Goal: Information Seeking & Learning: Find specific fact

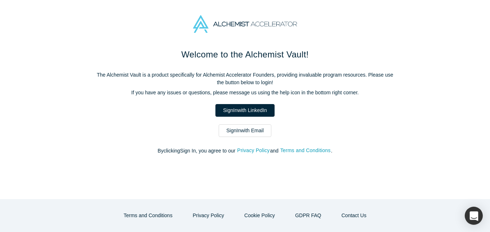
click at [233, 128] on link "Sign In with Email" at bounding box center [245, 130] width 53 height 13
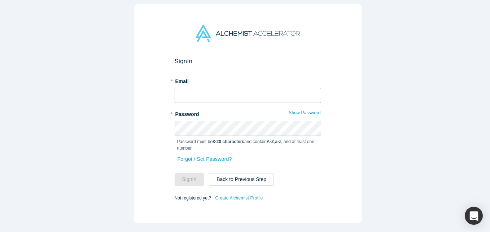
click at [201, 96] on input "text" at bounding box center [248, 95] width 146 height 15
type input "[EMAIL_ADDRESS][DOMAIN_NAME]"
click at [175, 173] on button "Sign In" at bounding box center [190, 179] width 30 height 13
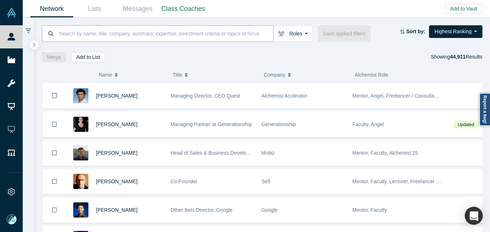
click at [151, 36] on input at bounding box center [165, 33] width 215 height 17
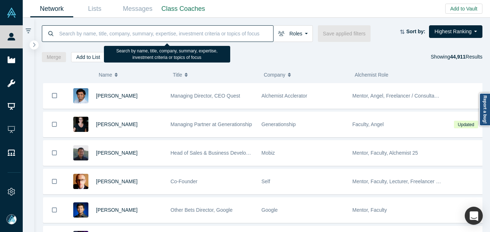
click at [151, 34] on input at bounding box center [165, 33] width 215 height 17
paste input "[PERSON_NAME]"
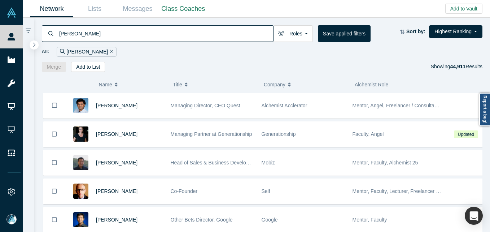
type input "[PERSON_NAME]"
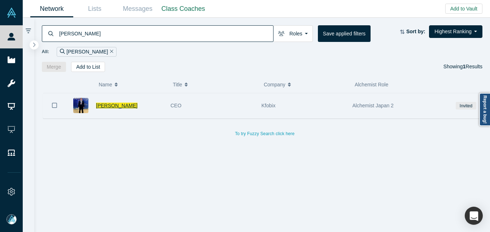
click at [131, 105] on span "[PERSON_NAME]" at bounding box center [116, 105] width 41 height 6
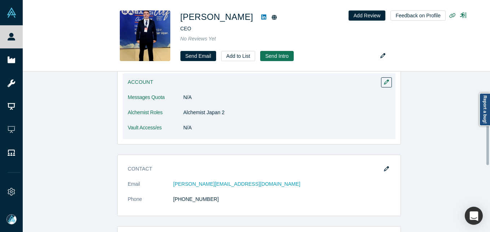
scroll to position [72, 0]
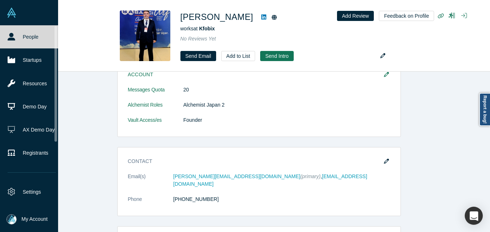
click at [13, 43] on link "People" at bounding box center [32, 36] width 64 height 23
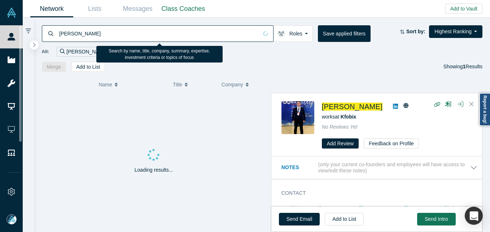
click at [96, 30] on input "[PERSON_NAME]" at bounding box center [158, 33] width 200 height 17
paste input "[EMAIL_ADDRESS][DOMAIN_NAME]"
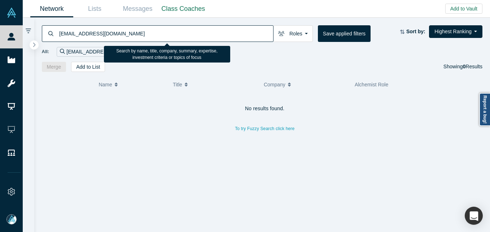
click at [115, 29] on input "[EMAIL_ADDRESS][DOMAIN_NAME]" at bounding box center [165, 33] width 215 height 17
click at [116, 28] on input "[EMAIL_ADDRESS][DOMAIN_NAME]" at bounding box center [165, 33] width 215 height 17
click at [117, 28] on input "[EMAIL_ADDRESS][DOMAIN_NAME]" at bounding box center [165, 33] width 215 height 17
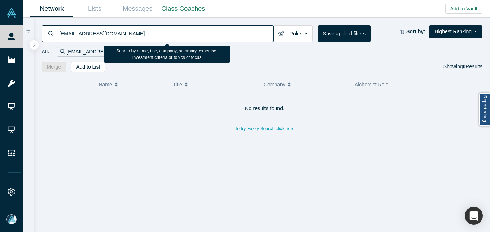
click at [117, 28] on input "[EMAIL_ADDRESS][DOMAIN_NAME]" at bounding box center [165, 33] width 215 height 17
paste input "[EMAIL_ADDRESS]"
click at [158, 37] on input "[EMAIL_ADDRESS]" at bounding box center [165, 33] width 215 height 17
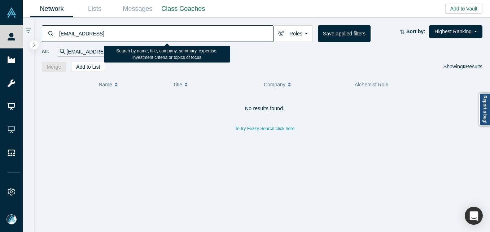
paste input "[DOMAIN_NAME]"
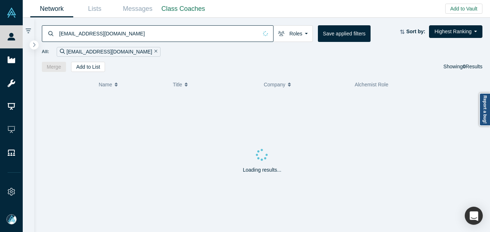
type input "[EMAIL_ADDRESS][DOMAIN_NAME]"
